Goal: Task Accomplishment & Management: Complete application form

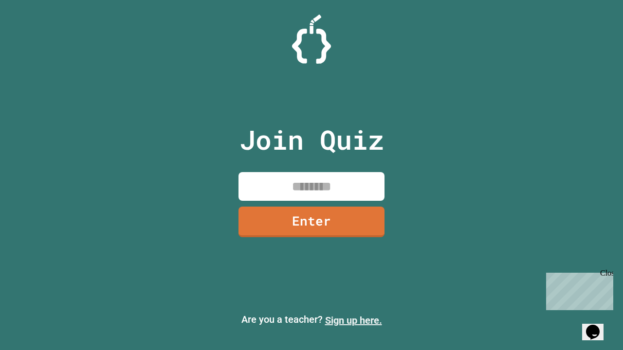
click at [353, 321] on link "Sign up here." at bounding box center [353, 321] width 57 height 12
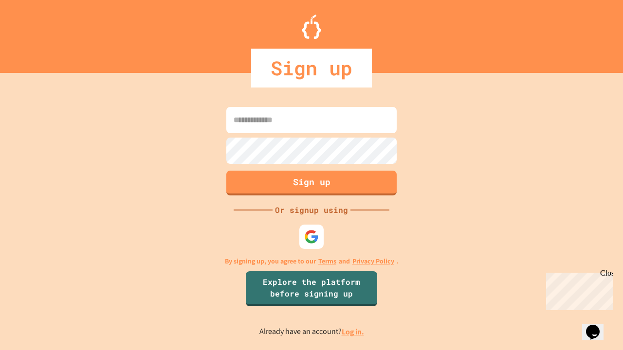
click at [353, 332] on link "Log in." at bounding box center [352, 332] width 22 height 10
